Goal: Task Accomplishment & Management: Manage account settings

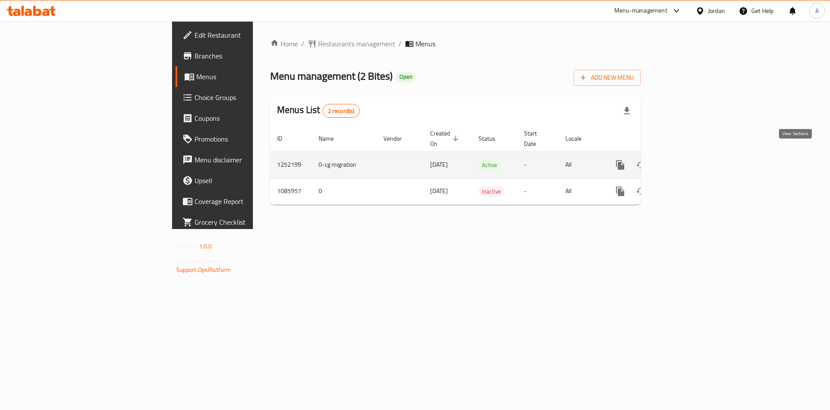
click at [688, 160] on icon "enhanced table" at bounding box center [683, 165] width 10 height 10
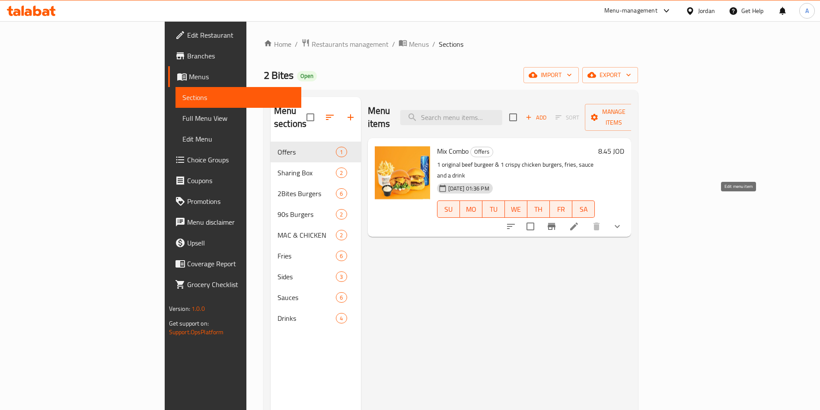
click at [578, 222] on icon at bounding box center [574, 226] width 8 height 8
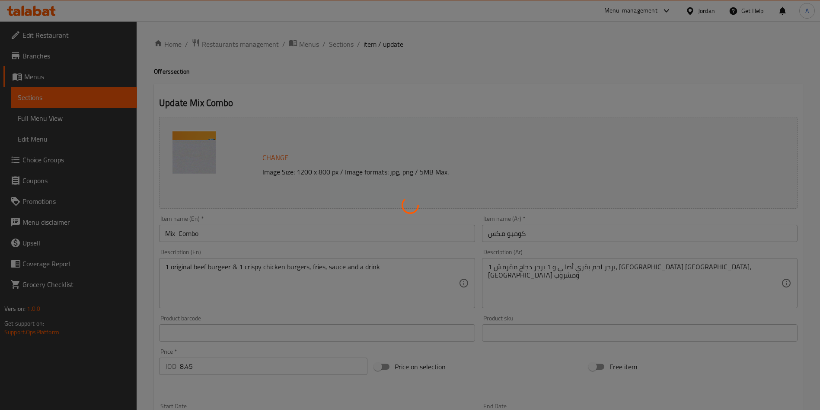
type input "اختيارك من الصوص"
type input "1"
type input "اختيارك للمشروب"
type input "1"
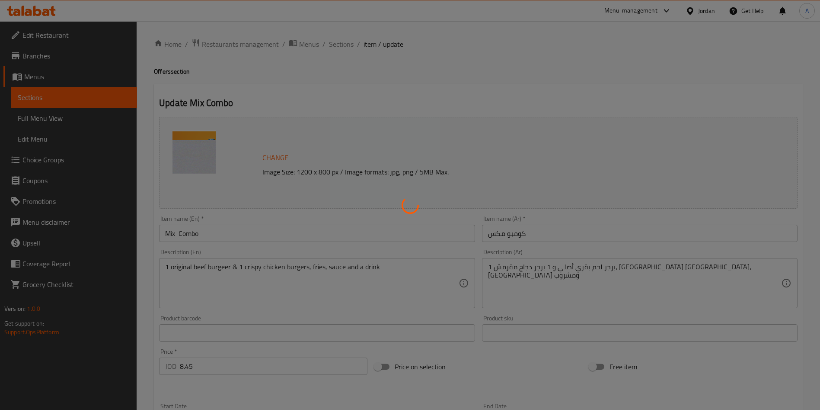
type input "1"
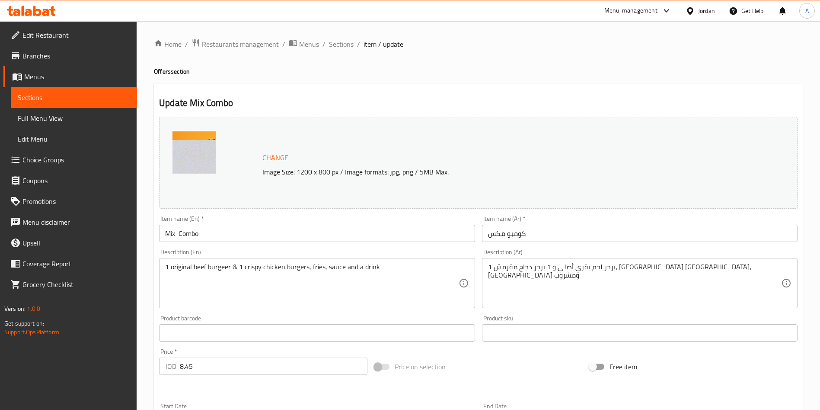
scroll to position [264, 0]
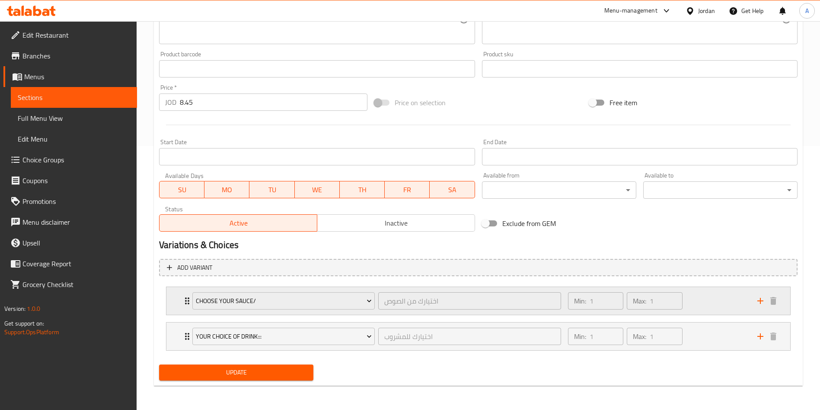
click at [184, 299] on icon "Expand" at bounding box center [187, 300] width 10 height 10
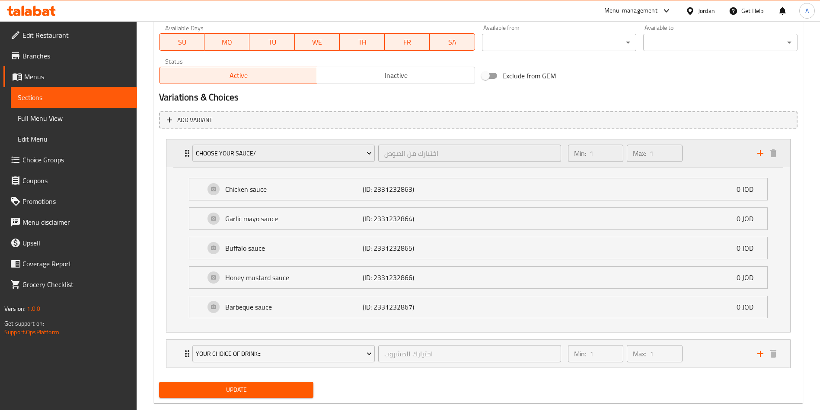
scroll to position [429, 0]
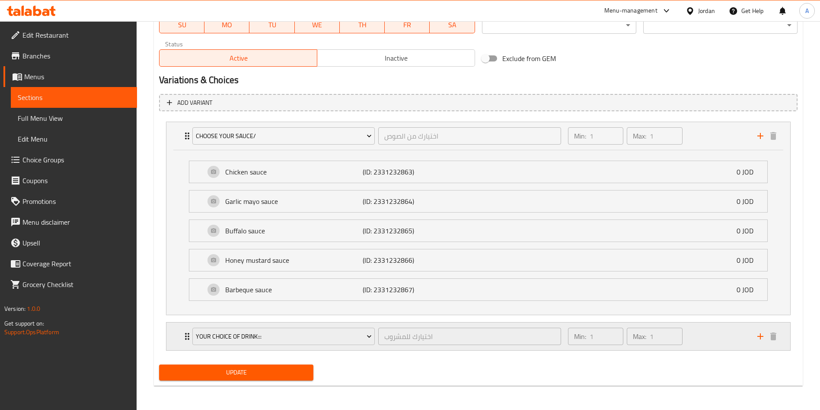
click at [175, 336] on div "your choice of drink::: اختيارك للمشروب ​ Min: 1 ​ Max: 1 ​" at bounding box center [478, 336] width 624 height 28
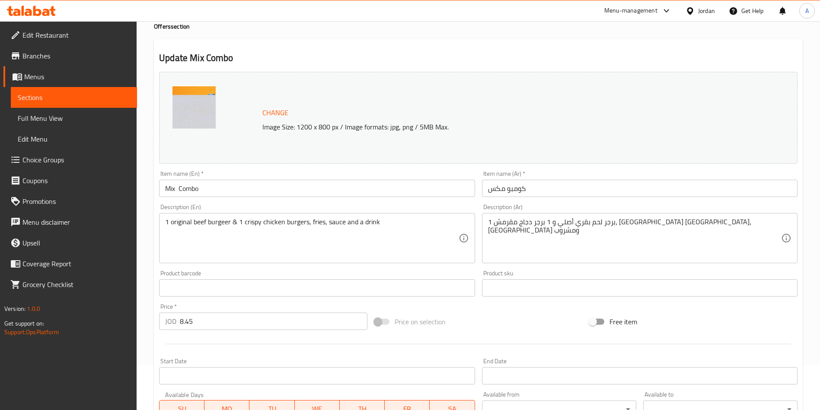
scroll to position [0, 0]
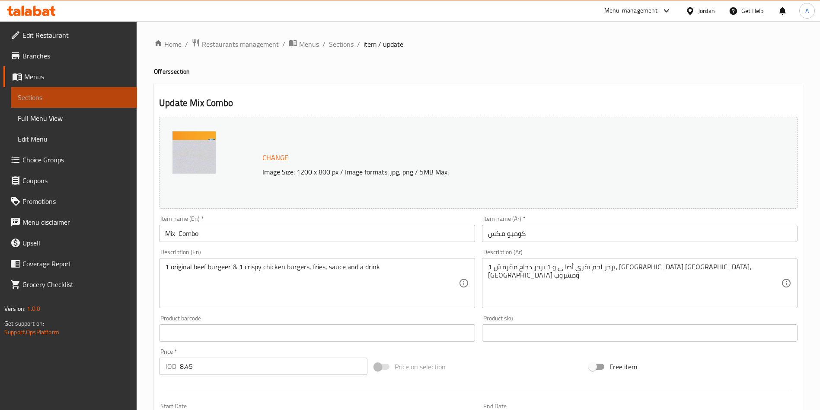
click at [61, 101] on span "Sections" at bounding box center [74, 97] width 112 height 10
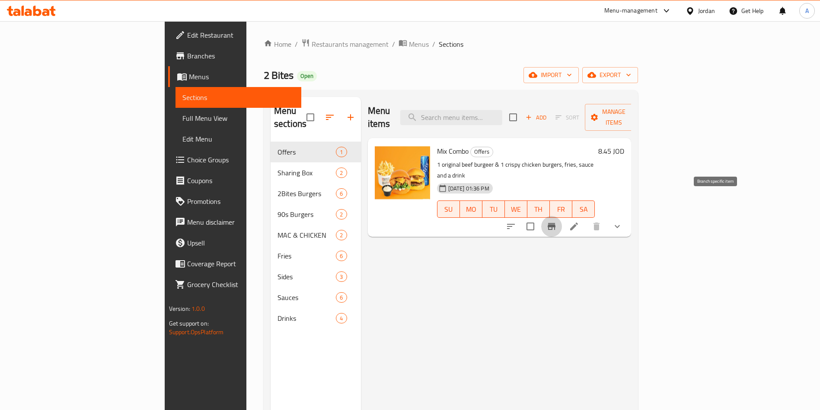
click at [557, 221] on icon "Branch-specific-item" at bounding box center [552, 226] width 10 height 10
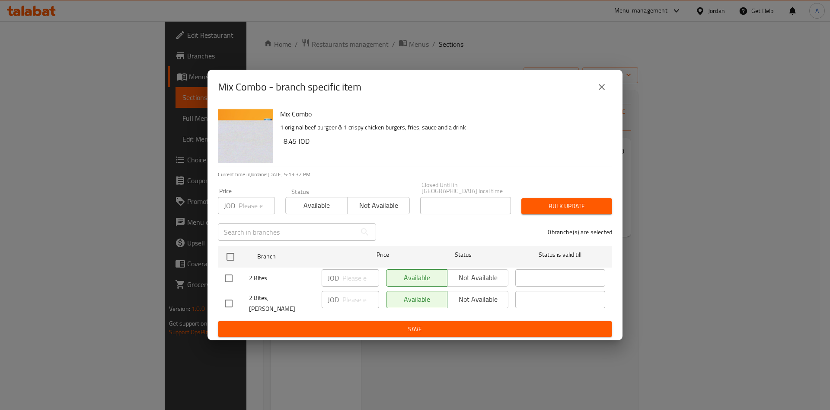
click at [607, 97] on button "close" at bounding box center [602, 87] width 21 height 21
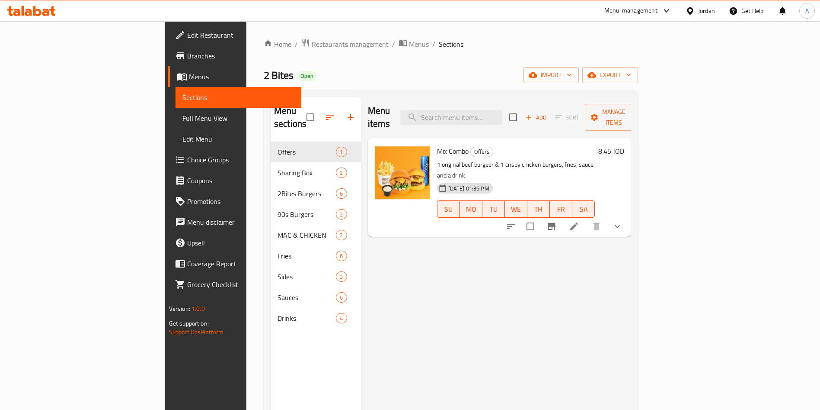
click at [624, 145] on h6 "8.45 JOD" at bounding box center [612, 151] width 26 height 12
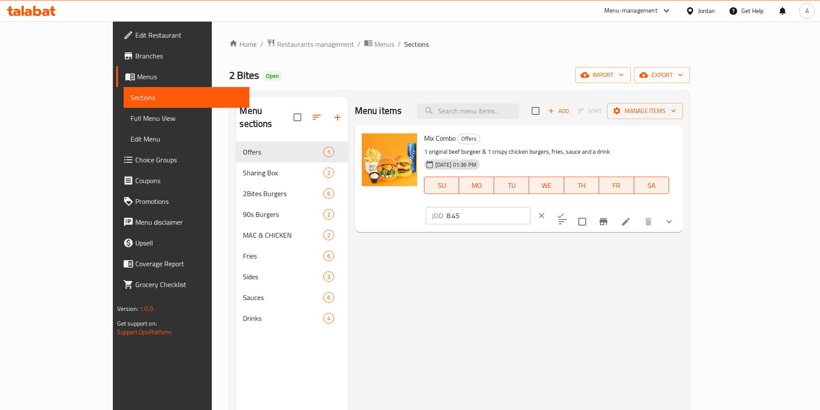
click at [570, 206] on button "ok" at bounding box center [560, 215] width 19 height 19
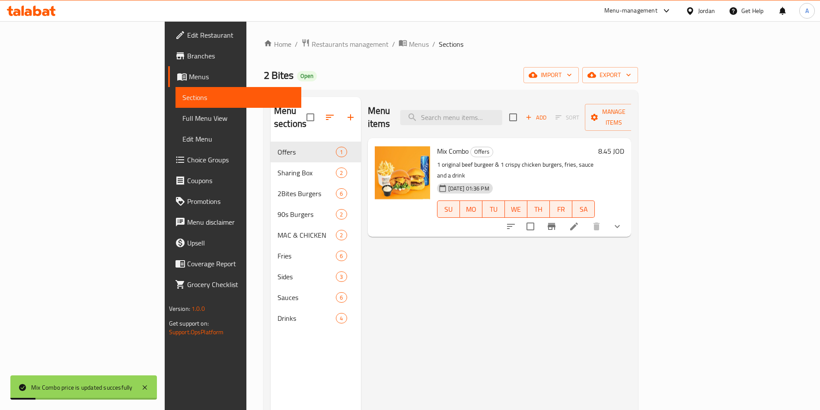
click at [632, 220] on div "Menu items Add Sort Manage items Mix Combo Offers 1 original beef burgeer & 1 c…" at bounding box center [496, 302] width 271 height 410
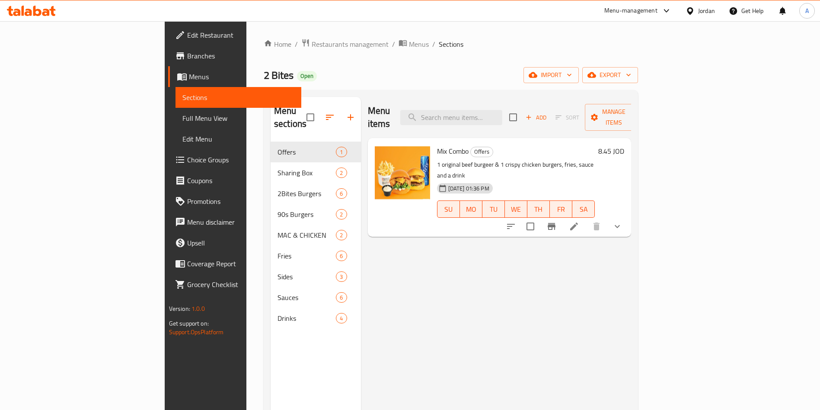
click at [32, 16] on icon at bounding box center [31, 11] width 49 height 10
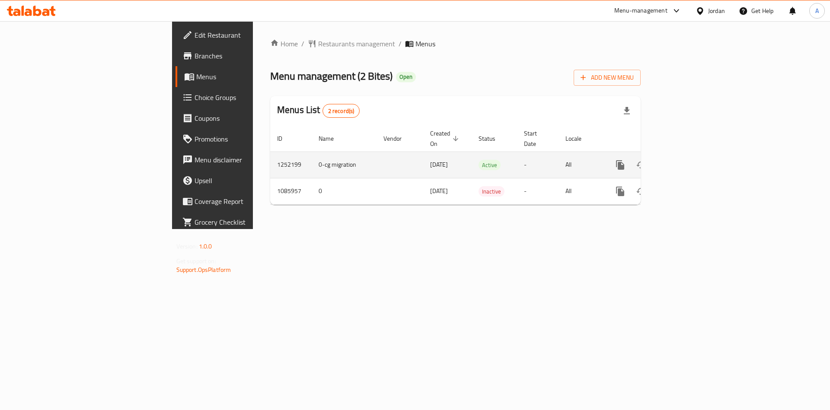
click at [700, 151] on td "enhanced table" at bounding box center [651, 164] width 97 height 26
click at [688, 160] on icon "enhanced table" at bounding box center [683, 165] width 10 height 10
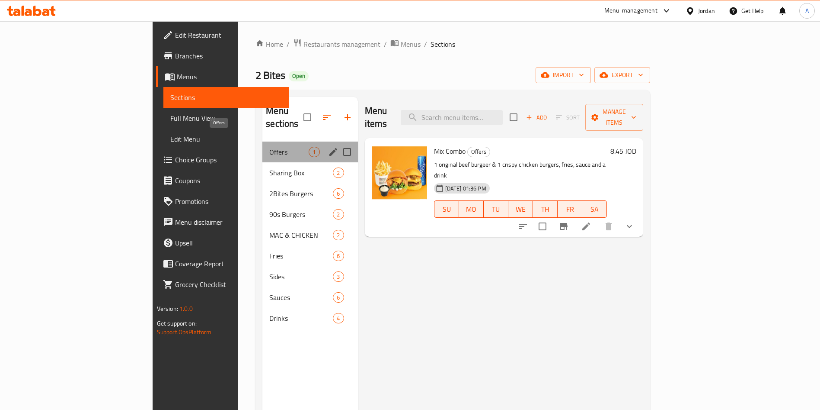
click at [269, 147] on span "Offers" at bounding box center [288, 152] width 39 height 10
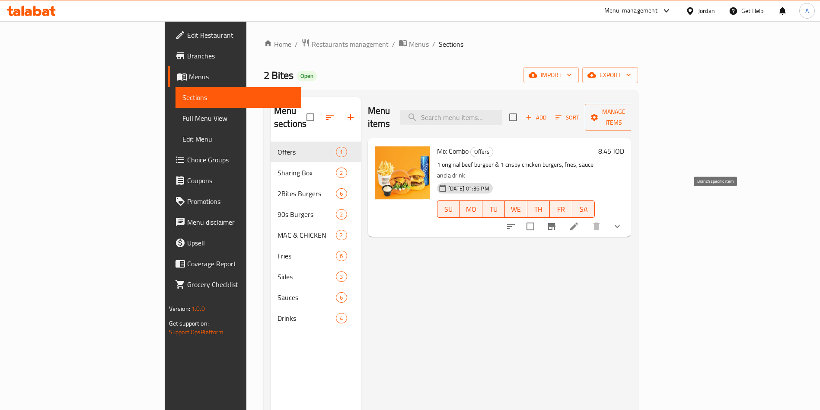
click at [557, 221] on icon "Branch-specific-item" at bounding box center [552, 226] width 10 height 10
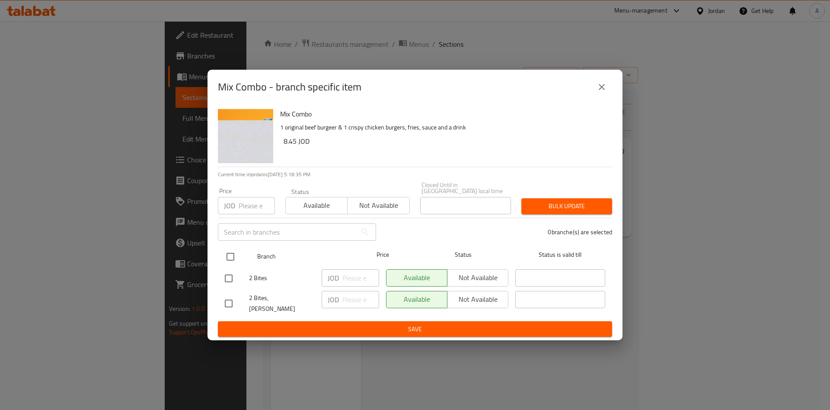
click at [232, 256] on input "checkbox" at bounding box center [230, 256] width 18 height 18
checkbox input "true"
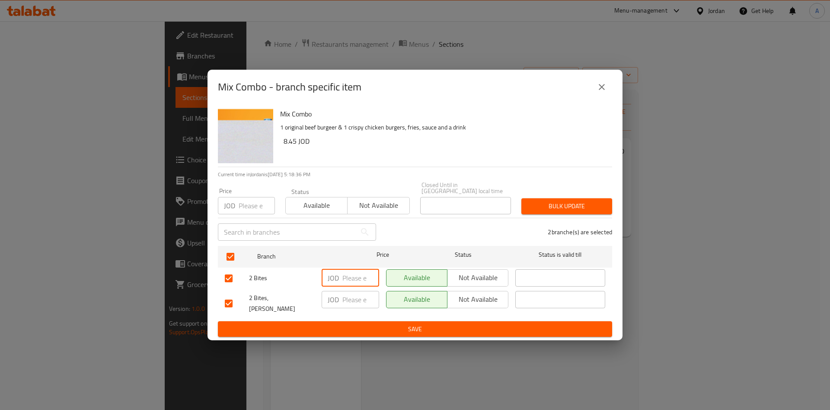
click at [349, 275] on input "number" at bounding box center [360, 277] width 37 height 17
drag, startPoint x: 357, startPoint y: 278, endPoint x: 331, endPoint y: 278, distance: 25.9
click at [331, 278] on div "JOD 8.25 ​" at bounding box center [351, 277] width 58 height 17
type input "8.25"
click at [350, 299] on input "number" at bounding box center [360, 299] width 37 height 17
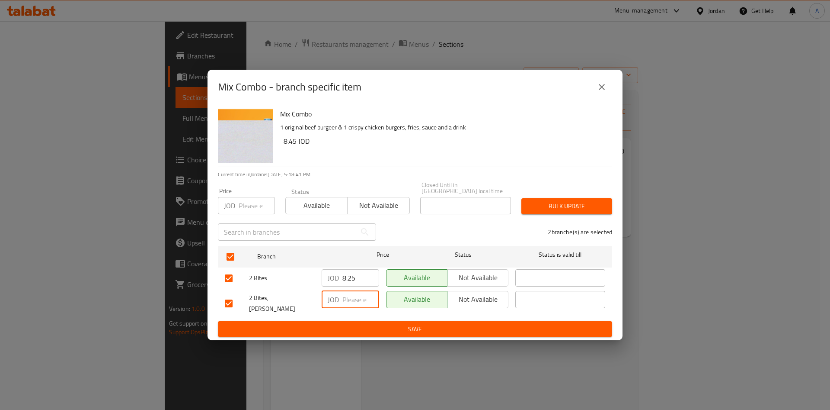
paste input "8.25"
type input "8.25"
click at [396, 323] on span "Save" at bounding box center [415, 328] width 381 height 11
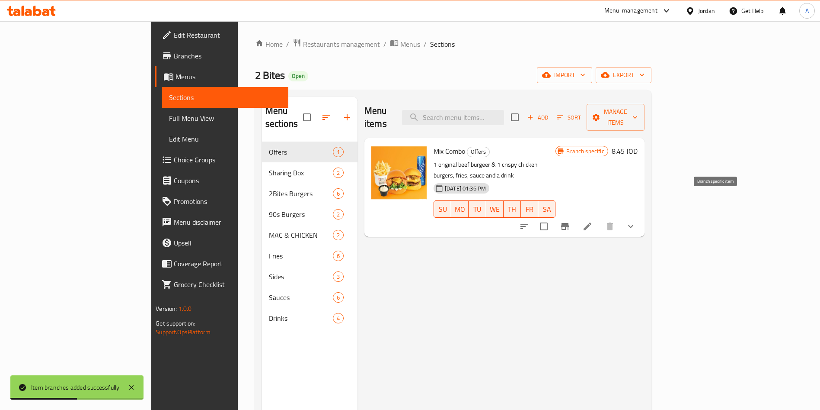
click at [569, 223] on icon "Branch-specific-item" at bounding box center [565, 226] width 8 height 7
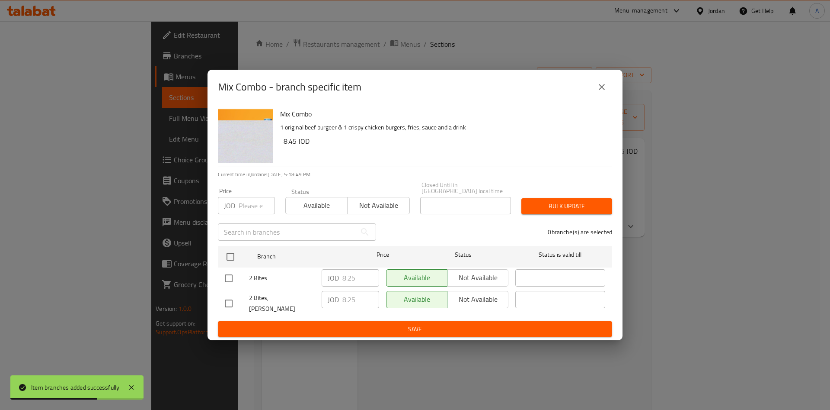
click at [610, 89] on button "close" at bounding box center [602, 87] width 21 height 21
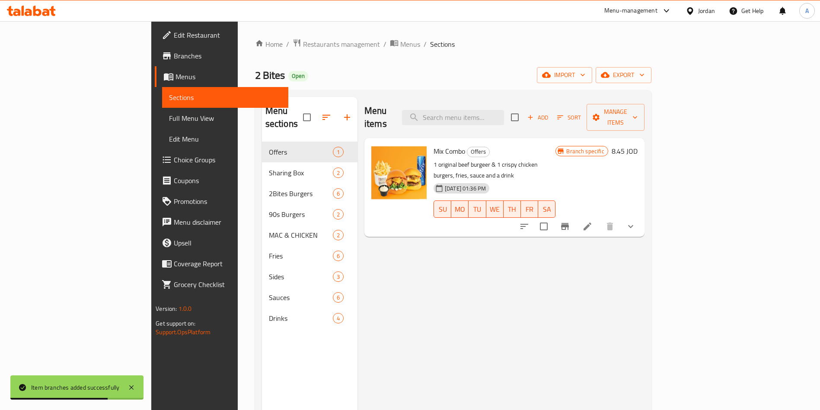
click at [22, 9] on icon at bounding box center [23, 11] width 3 height 10
